Goal: Task Accomplishment & Management: Manage account settings

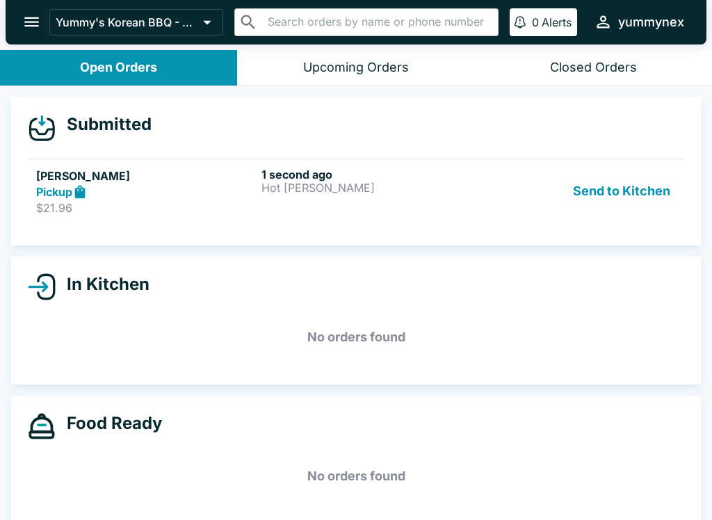
click at [188, 74] on button "Open Orders" at bounding box center [118, 67] width 237 height 35
click at [188, 63] on button "Open Orders" at bounding box center [118, 67] width 237 height 35
click at [355, 78] on button "Upcoming Orders" at bounding box center [355, 67] width 237 height 35
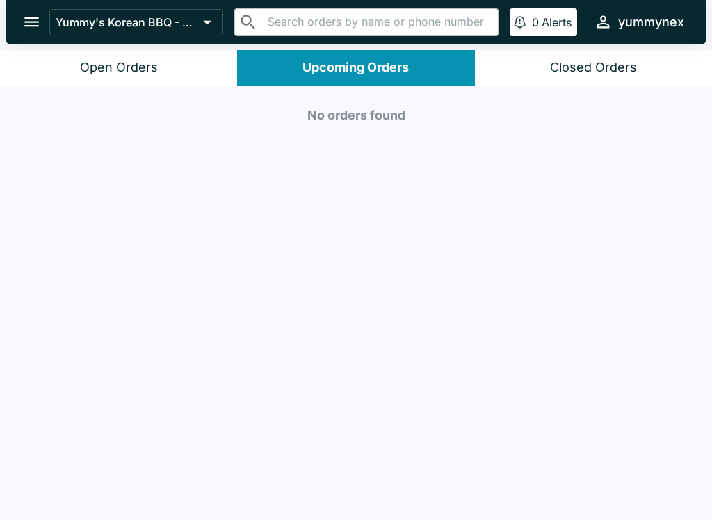
click at [173, 72] on button "Open Orders" at bounding box center [118, 67] width 237 height 35
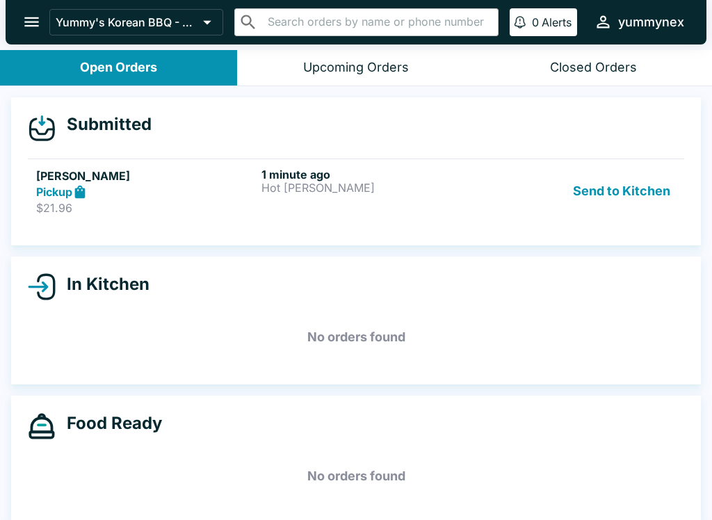
click at [313, 184] on p "Hot [PERSON_NAME]" at bounding box center [371, 188] width 220 height 13
click at [595, 201] on button "Send to Kitchen" at bounding box center [621, 192] width 108 height 48
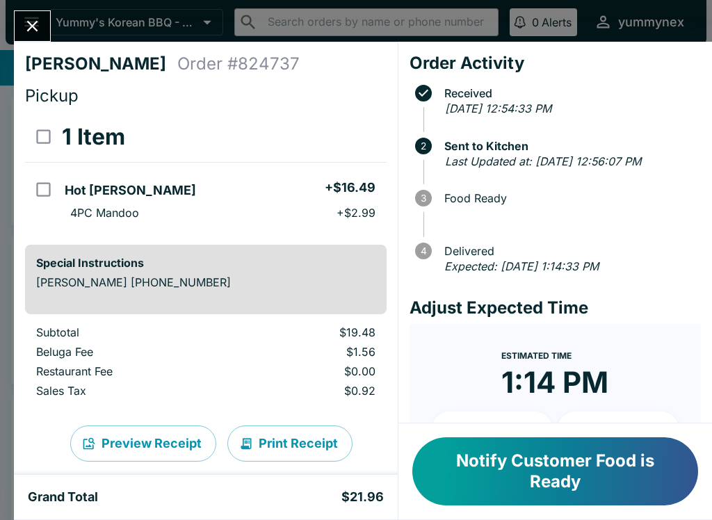
click at [556, 499] on button "Notify Customer Food is Ready" at bounding box center [555, 471] width 286 height 68
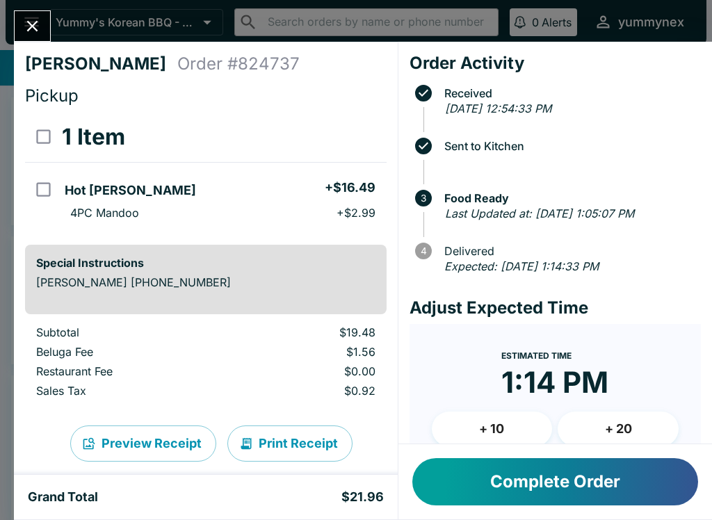
click at [647, 497] on button "Complete Order" at bounding box center [555, 481] width 286 height 47
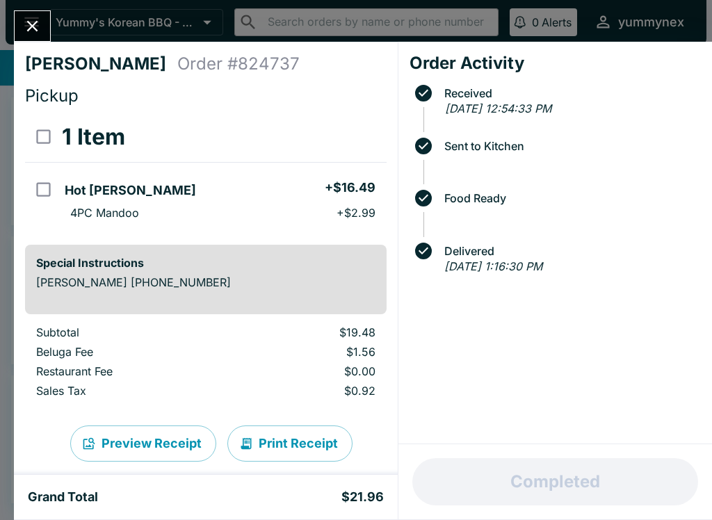
click at [28, 19] on icon "Close" at bounding box center [32, 26] width 19 height 19
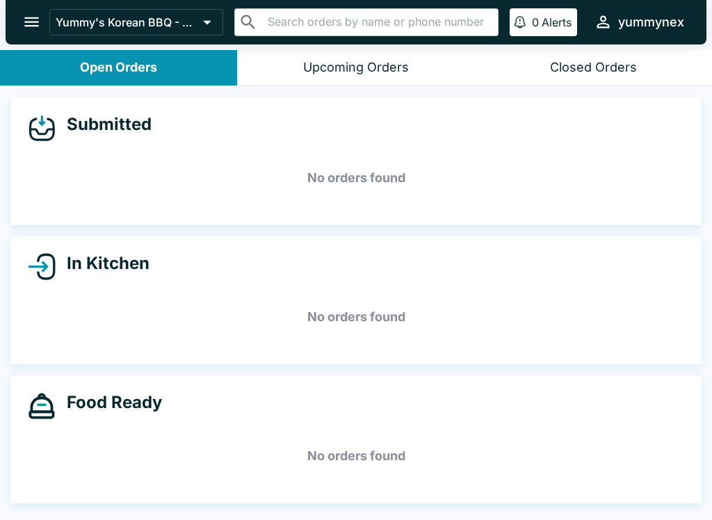
click at [532, 72] on button "Closed Orders" at bounding box center [593, 67] width 237 height 35
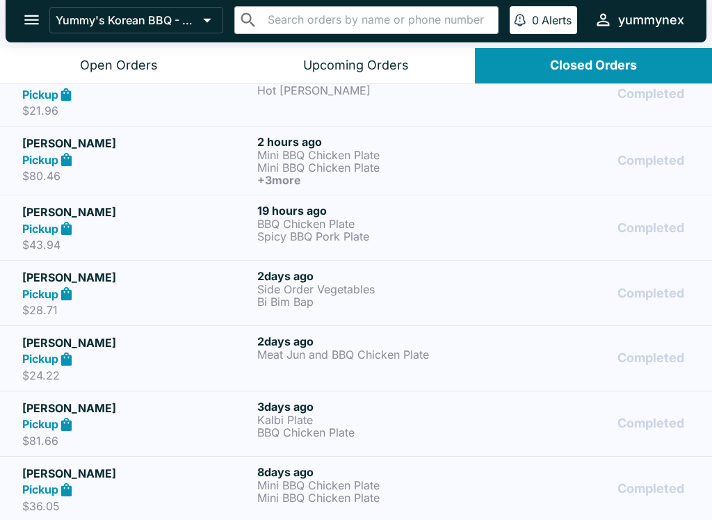
scroll to position [11, 0]
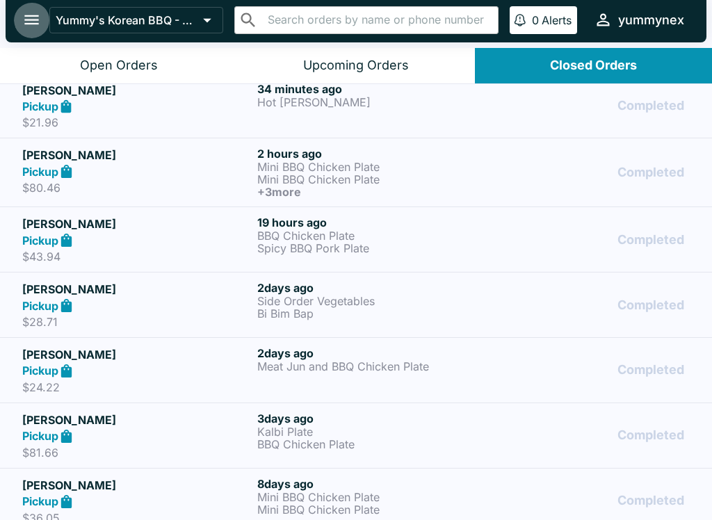
click at [19, 19] on button "open drawer" at bounding box center [31, 19] width 35 height 35
click at [19, 19] on div at bounding box center [356, 260] width 712 height 520
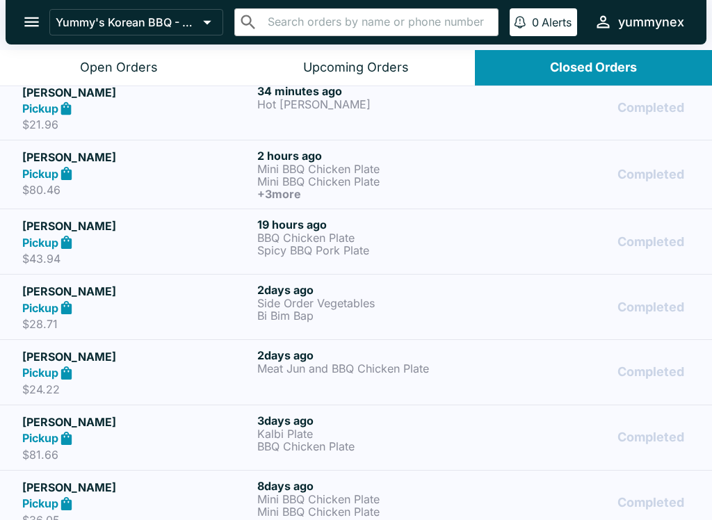
click at [114, 79] on button "Open Orders" at bounding box center [118, 67] width 237 height 35
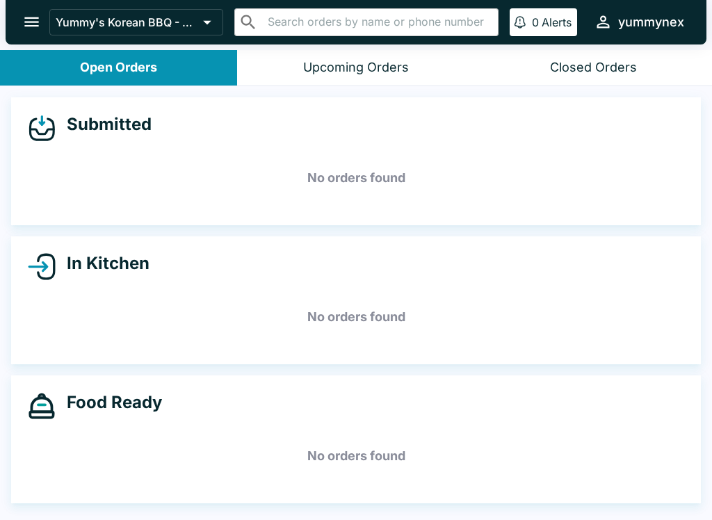
click at [428, 506] on div "Submitted No orders found In Kitchen No orders found Food Ready No orders found" at bounding box center [356, 304] width 712 height 437
